Goal: Task Accomplishment & Management: Complete application form

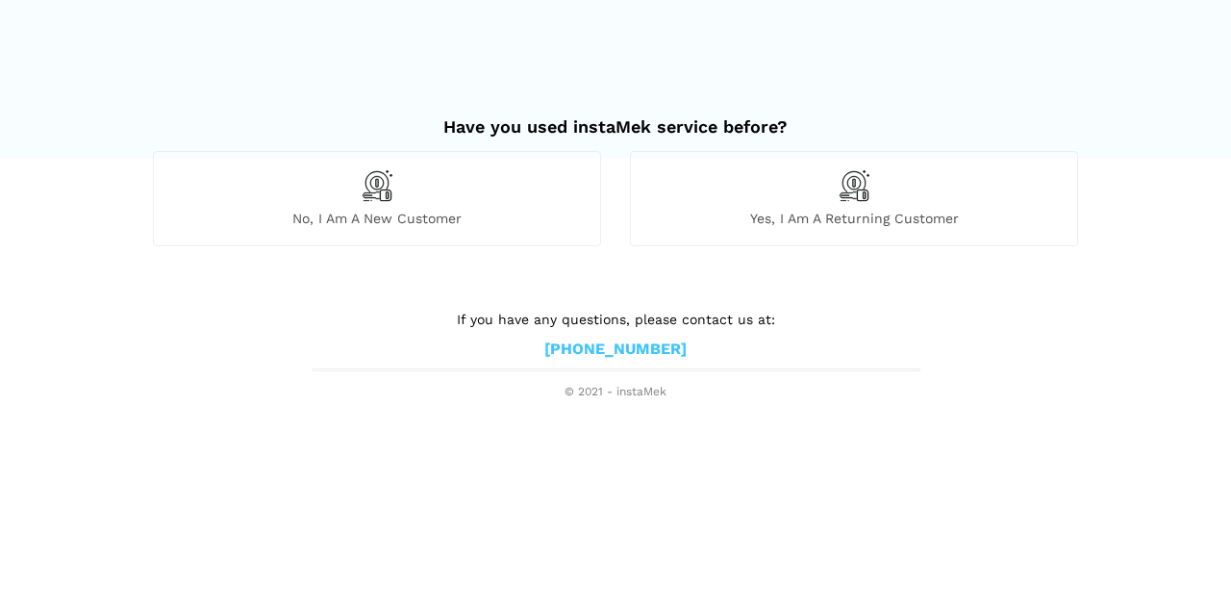
click at [422, 215] on span "No, I am a new customer" at bounding box center [377, 218] width 446 height 17
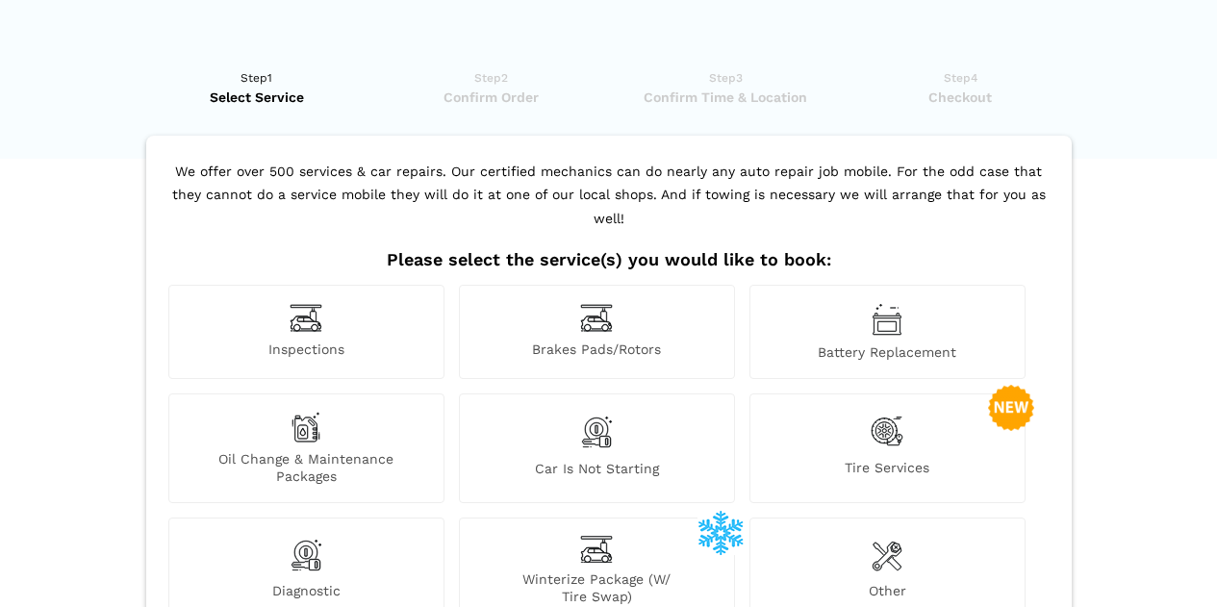
click at [320, 303] on img at bounding box center [306, 318] width 33 height 30
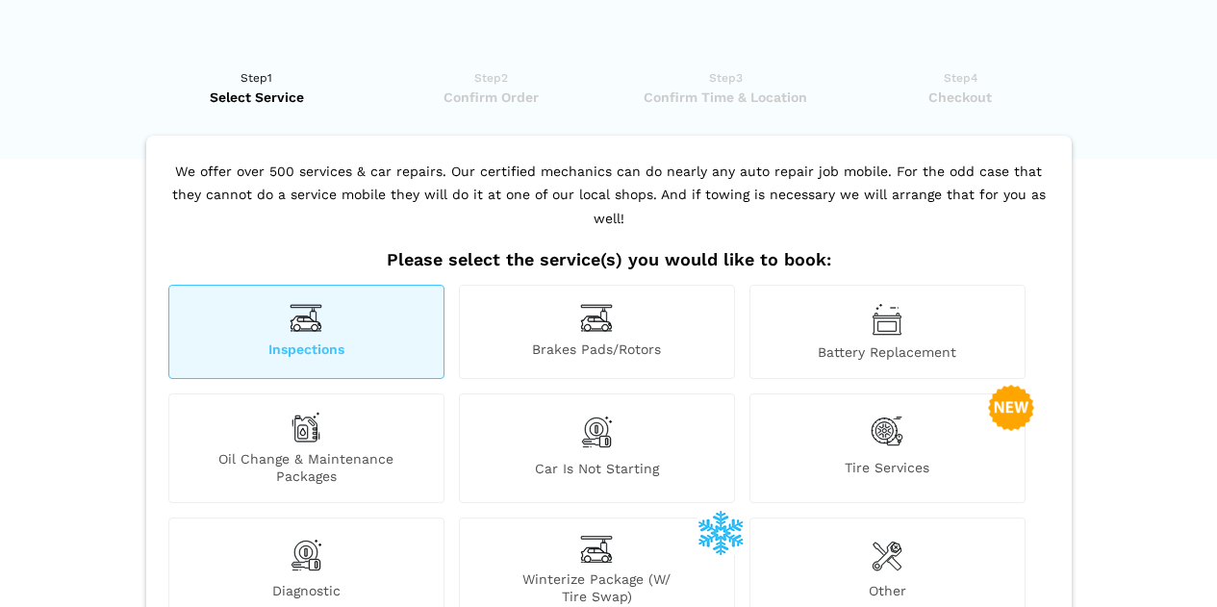
scroll to position [307, 0]
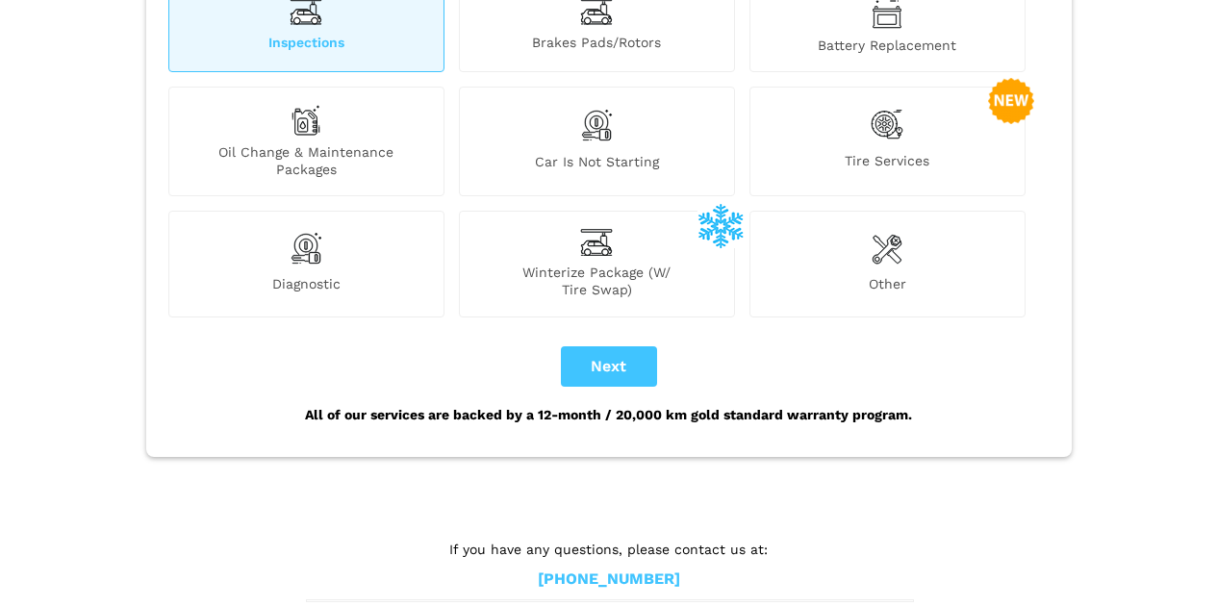
click at [621, 387] on div "All of our services are backed by a 12-month / 20,000 km gold standard warranty…" at bounding box center [609, 415] width 891 height 56
click at [620, 356] on button "Next" at bounding box center [609, 366] width 96 height 40
checkbox input "true"
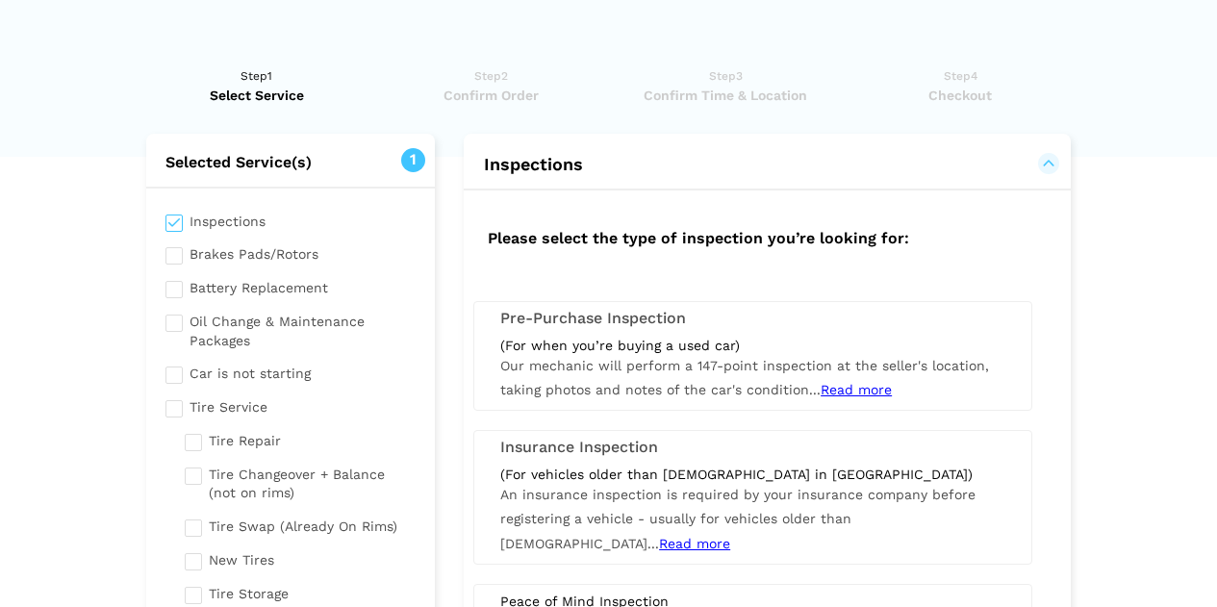
scroll to position [0, 0]
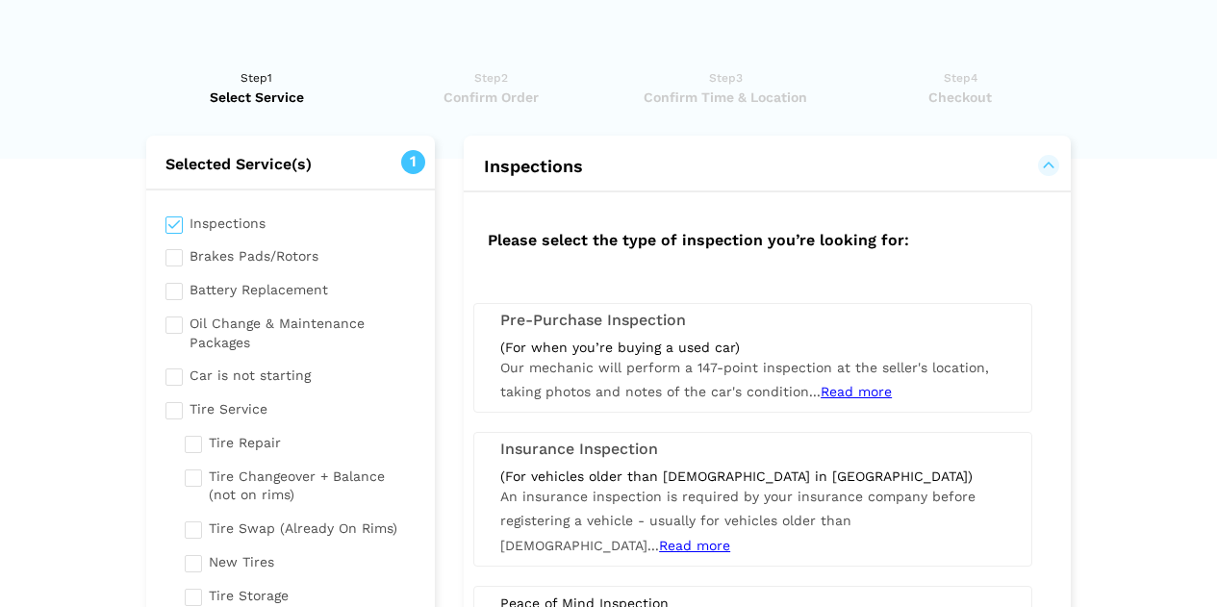
click at [846, 396] on span "Read more" at bounding box center [855, 391] width 71 height 15
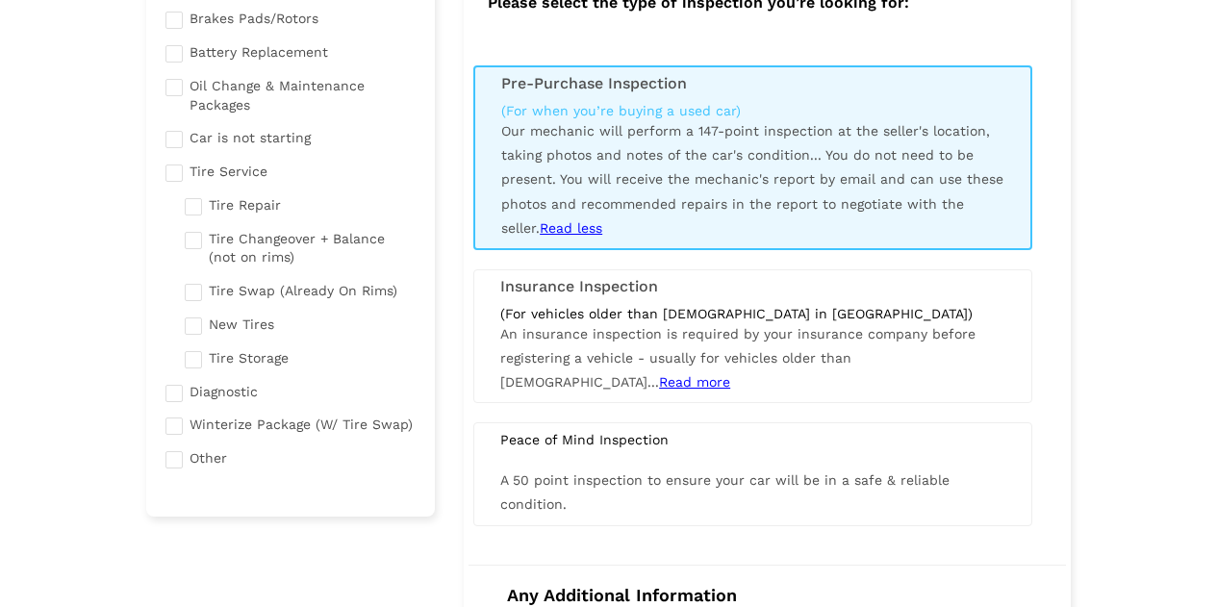
scroll to position [289, 0]
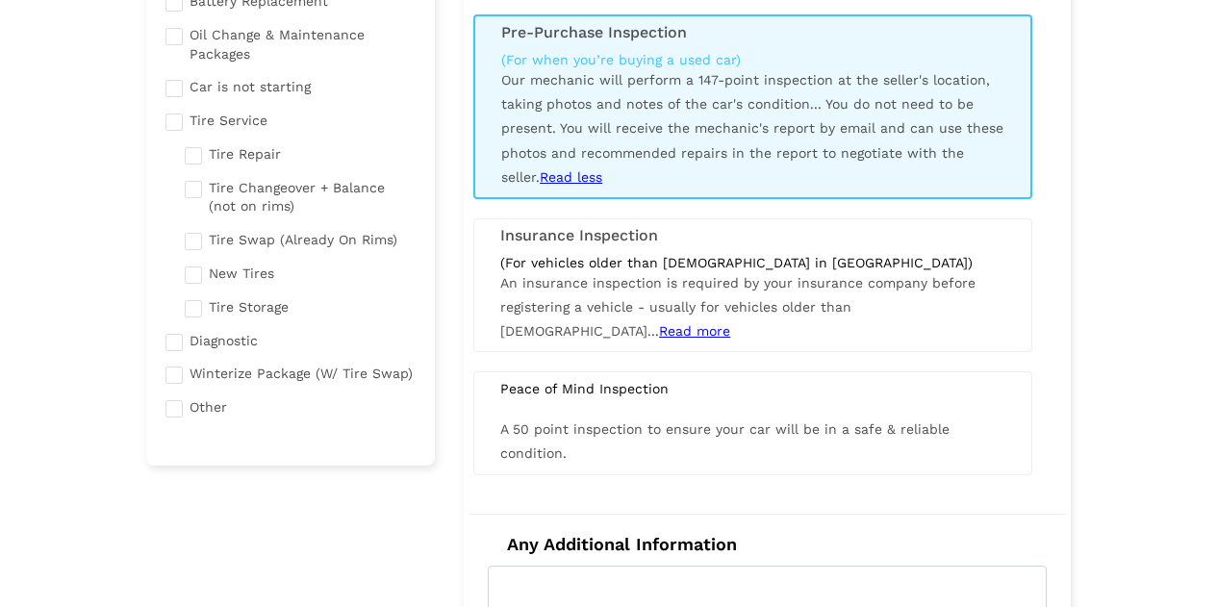
click at [730, 323] on span "Read more" at bounding box center [694, 330] width 71 height 15
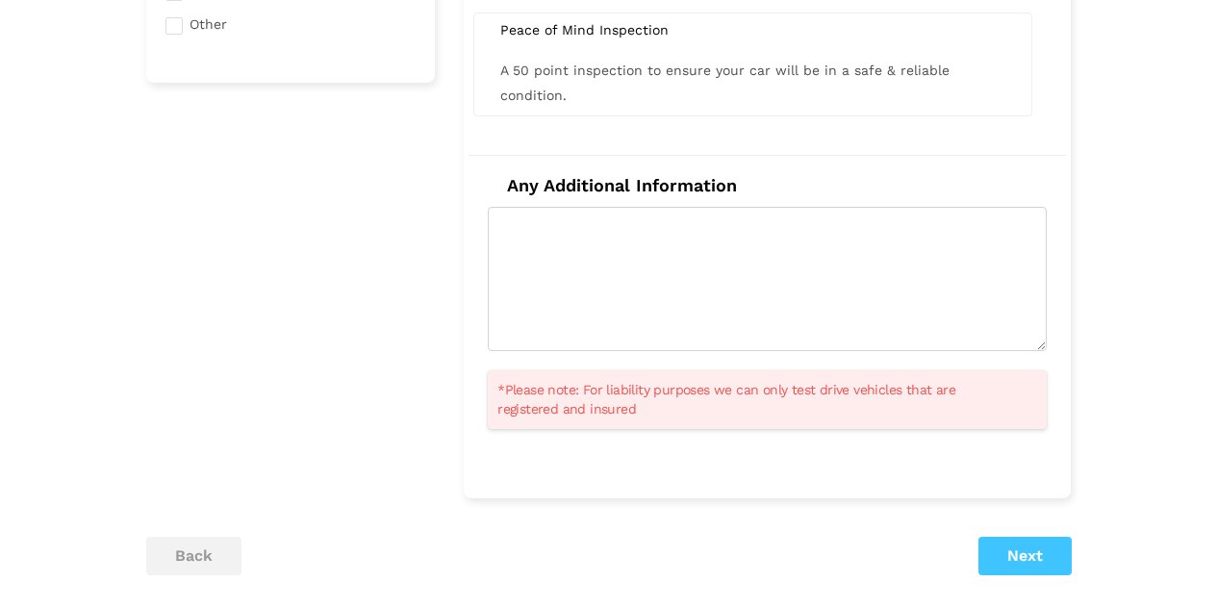
scroll to position [673, 0]
click at [1052, 542] on button "Next" at bounding box center [1024, 554] width 93 height 38
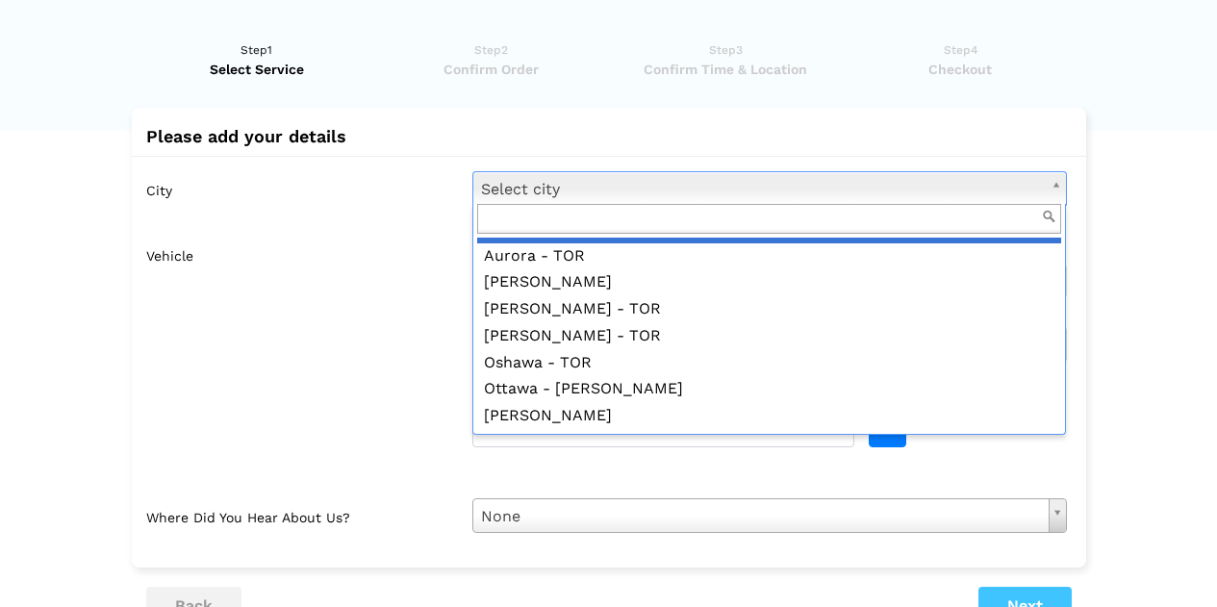
scroll to position [775, 0]
